Goal: Transaction & Acquisition: Purchase product/service

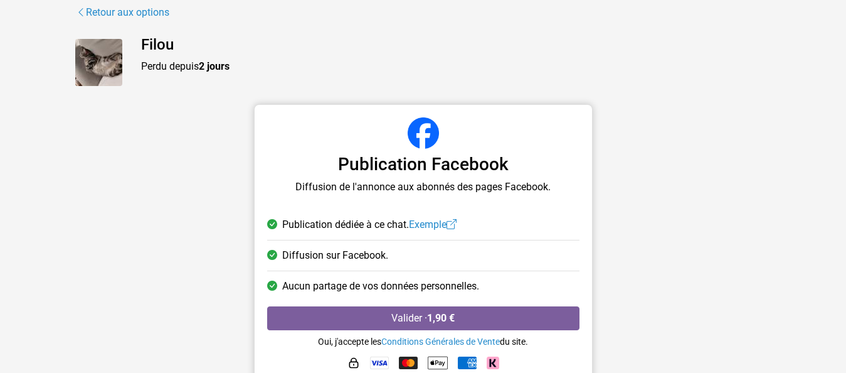
scroll to position [102, 0]
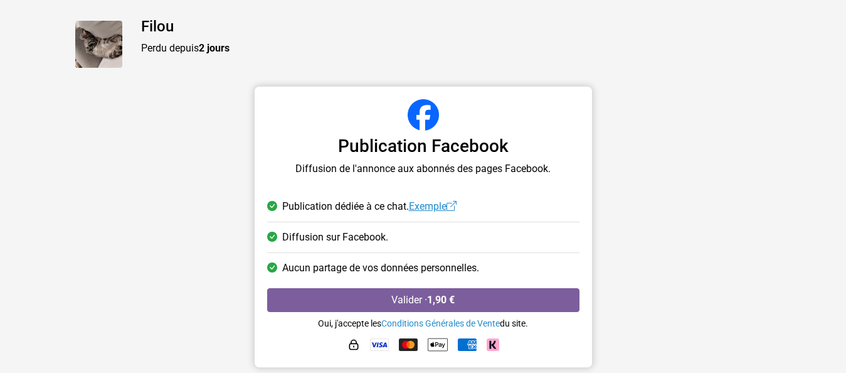
click at [420, 206] on link "Exemple" at bounding box center [433, 206] width 48 height 12
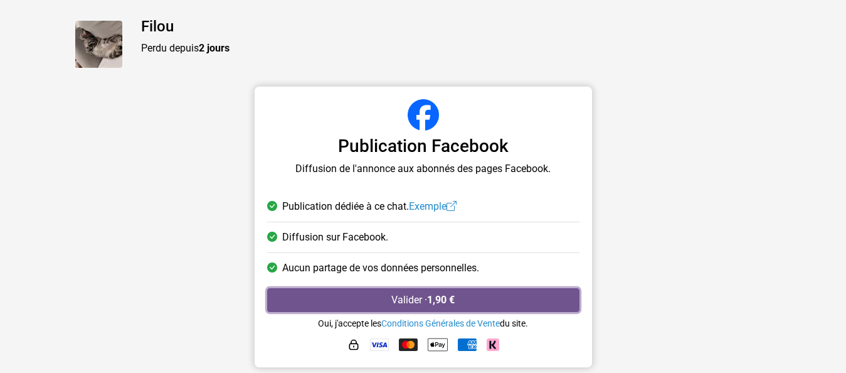
click at [415, 297] on button "Valider · 1,90 €" at bounding box center [423, 300] width 312 height 24
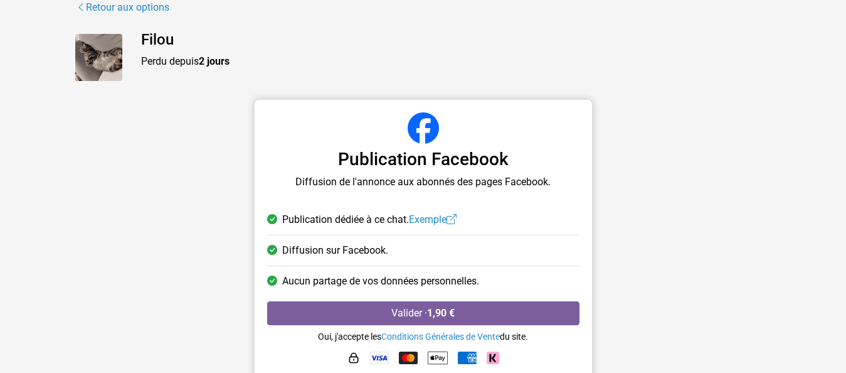
scroll to position [102, 0]
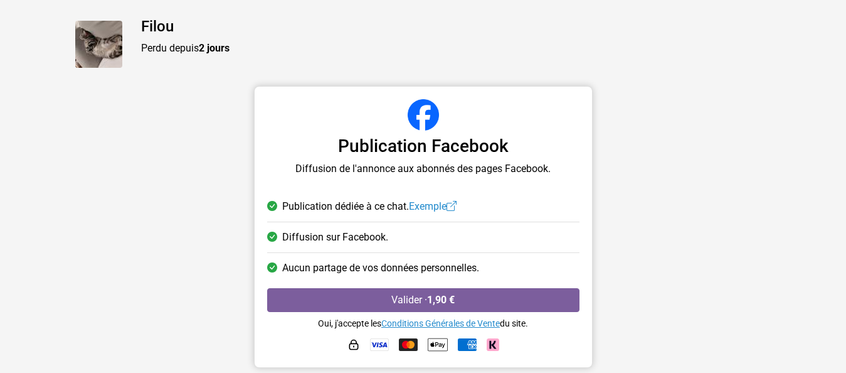
click at [432, 323] on link "Conditions Générales de Vente" at bounding box center [440, 323] width 119 height 10
click at [103, 42] on img at bounding box center [98, 44] width 47 height 47
click at [103, 41] on img at bounding box center [98, 44] width 47 height 47
